Goal: Check status

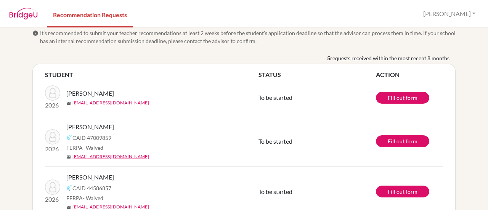
scroll to position [2, 0]
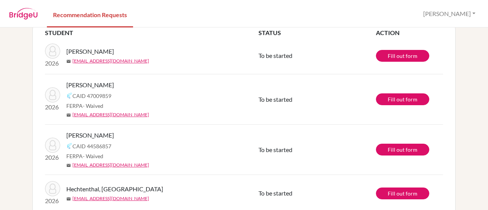
scroll to position [40, 0]
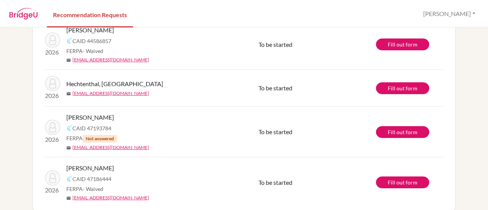
scroll to position [166, 0]
